Goal: Transaction & Acquisition: Purchase product/service

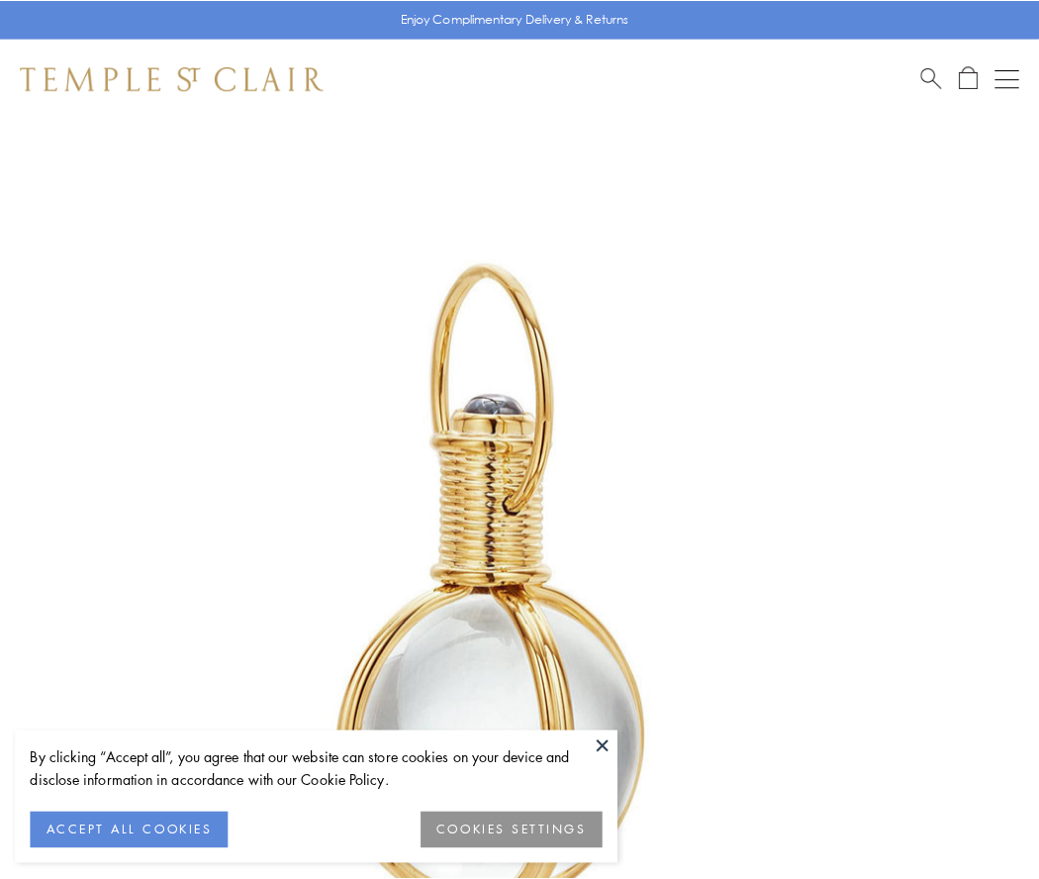
scroll to position [517, 0]
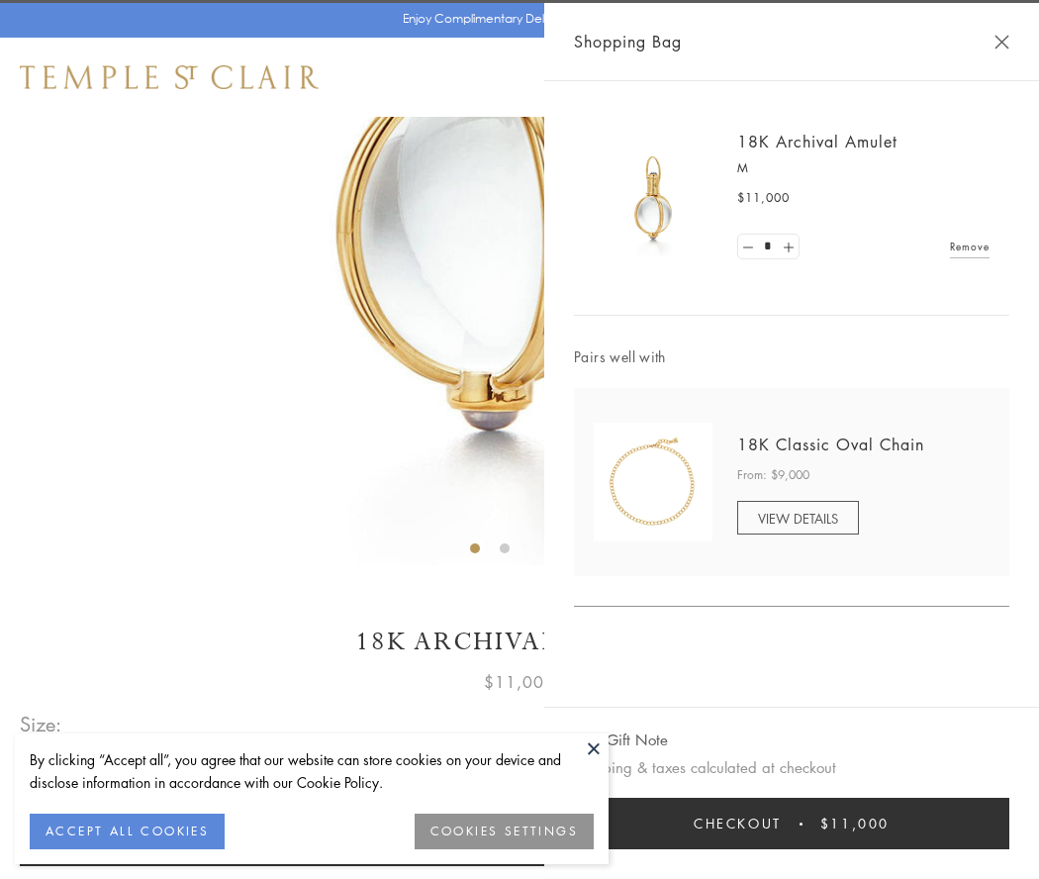
click at [792, 823] on button "Checkout $11,000" at bounding box center [791, 823] width 435 height 51
